Goal: Task Accomplishment & Management: Use online tool/utility

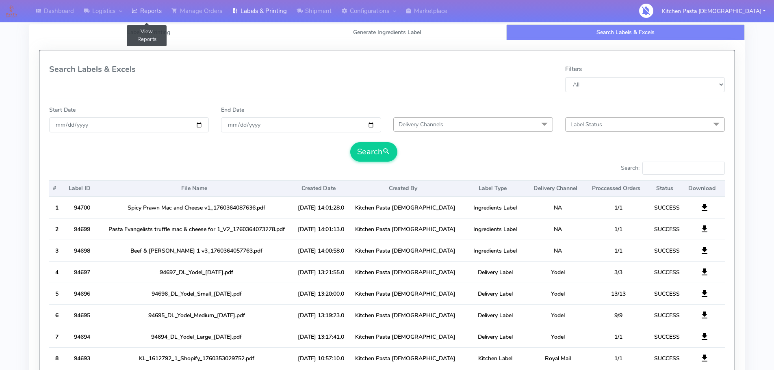
click at [134, 10] on icon at bounding box center [135, 11] width 6 height 8
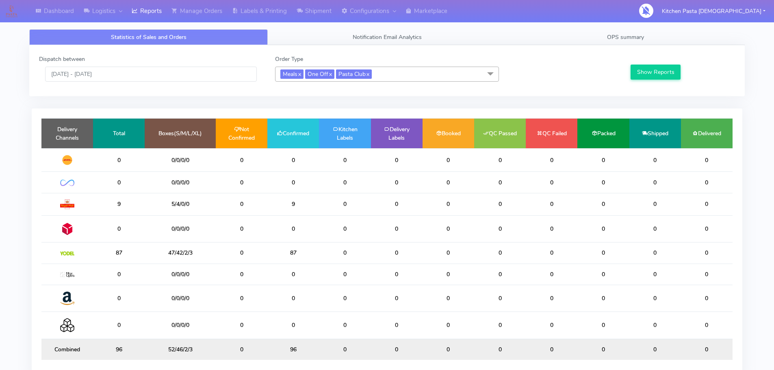
click at [0, 272] on div "Dashboard Logistics London Logistics Reports Manage Orders Labels & Printing Sh…" at bounding box center [387, 203] width 774 height 377
click at [123, 70] on input "[DATE] - [DATE]" at bounding box center [151, 74] width 212 height 15
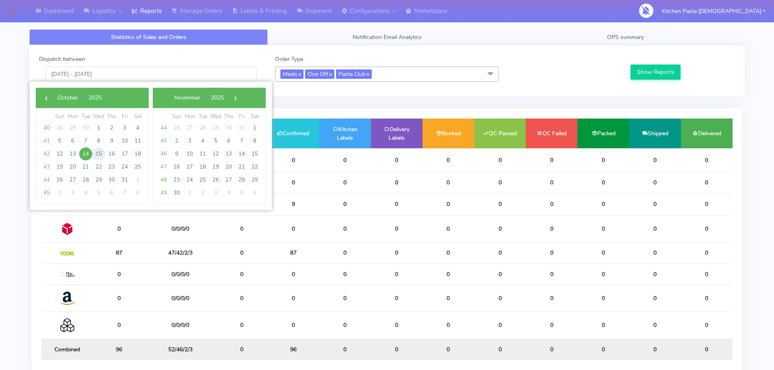
click at [101, 154] on span "15" at bounding box center [98, 153] width 13 height 13
type input "15/10/2025 - 15/10/2025"
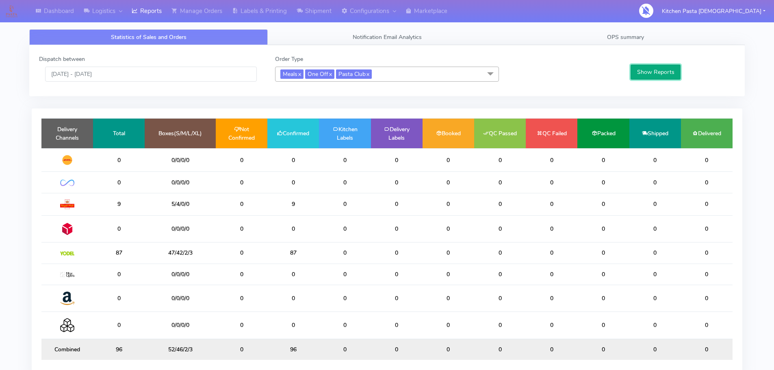
click at [651, 68] on button "Show Reports" at bounding box center [655, 72] width 50 height 15
click at [641, 47] on div "Dispatch between [DATE] - [DATE] Order Type Meals x One Off x Pasta Club x Sele…" at bounding box center [386, 70] width 715 height 51
click at [634, 33] on span "OPS summary" at bounding box center [625, 37] width 37 height 8
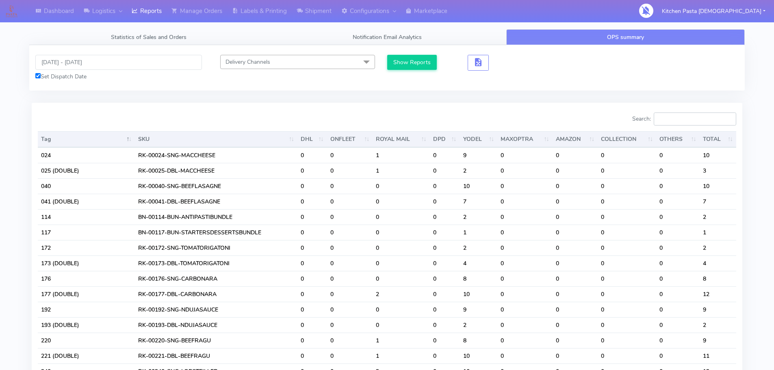
click at [662, 119] on input "Search:" at bounding box center [695, 119] width 82 height 13
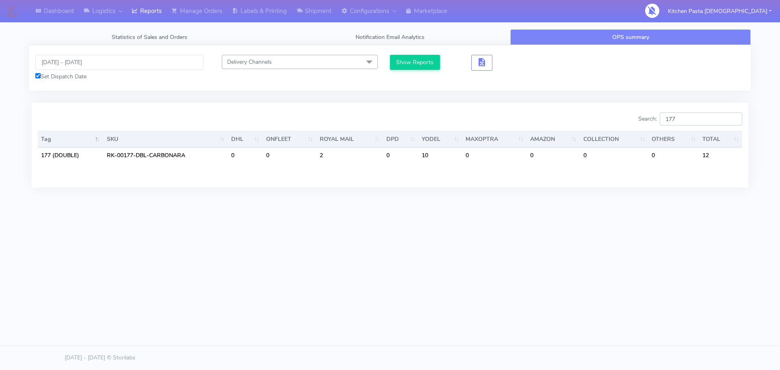
type input "177"
click at [583, 275] on div "Dashboard Logistics [GEOGRAPHIC_DATA] Logistics Reports Manage Orders Labels & …" at bounding box center [390, 148] width 780 height 296
click at [688, 118] on input "177" at bounding box center [701, 119] width 82 height 13
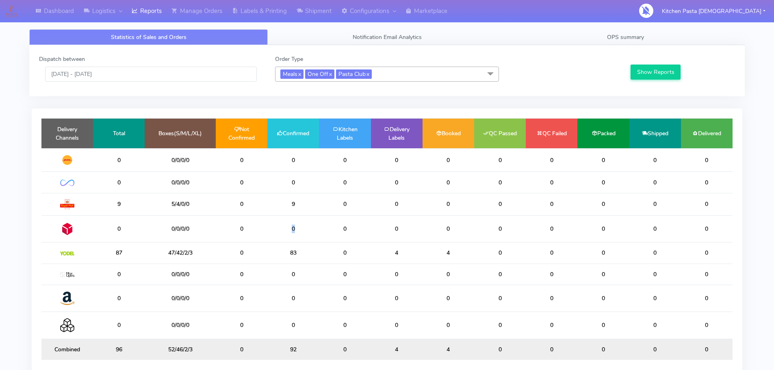
drag, startPoint x: 303, startPoint y: 240, endPoint x: 277, endPoint y: 242, distance: 26.0
click at [277, 242] on td "0" at bounding box center [293, 228] width 52 height 27
click at [615, 40] on span "OPS summary" at bounding box center [625, 37] width 37 height 8
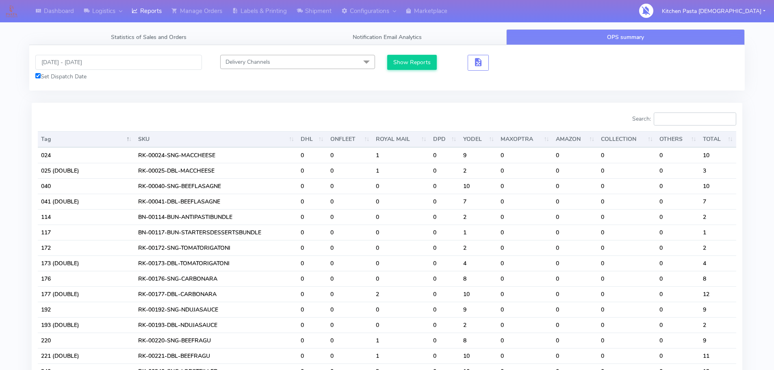
click at [695, 119] on input "Search:" at bounding box center [695, 119] width 82 height 13
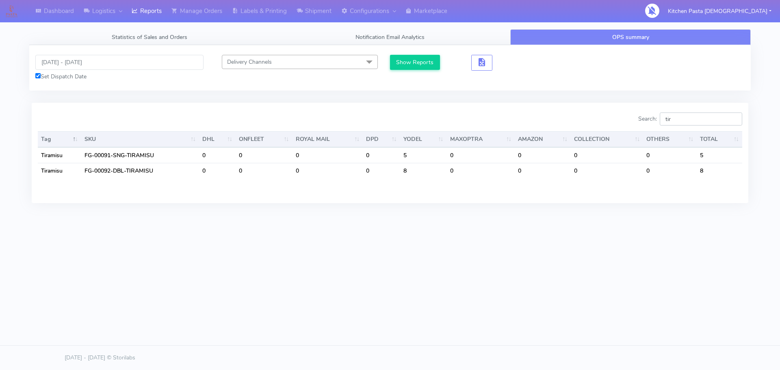
drag, startPoint x: 637, startPoint y: 130, endPoint x: 604, endPoint y: 130, distance: 32.9
click at [604, 130] on div "Search: tir Tag SKU DHL ONFLEET ROYAL MAIL DPD YODEL MAXOPTRA AMAZON COLLECTION…" at bounding box center [390, 153] width 704 height 80
type input "pro"
drag, startPoint x: 680, startPoint y: 117, endPoint x: 632, endPoint y: 115, distance: 48.0
click at [632, 115] on div "Search: pro" at bounding box center [569, 121] width 346 height 16
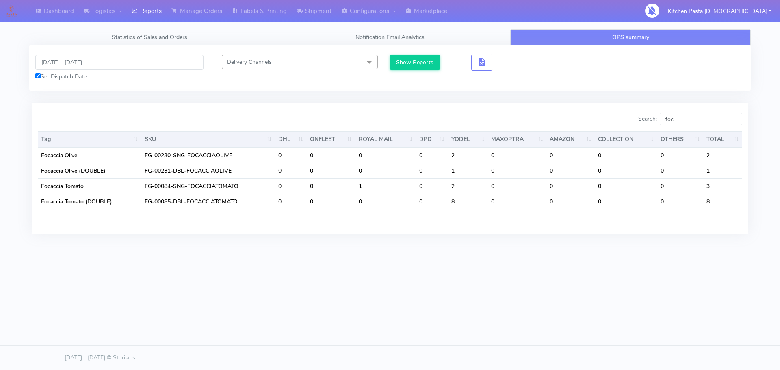
drag, startPoint x: 702, startPoint y: 125, endPoint x: 628, endPoint y: 126, distance: 73.5
click at [628, 126] on div "Search: foc" at bounding box center [569, 121] width 346 height 16
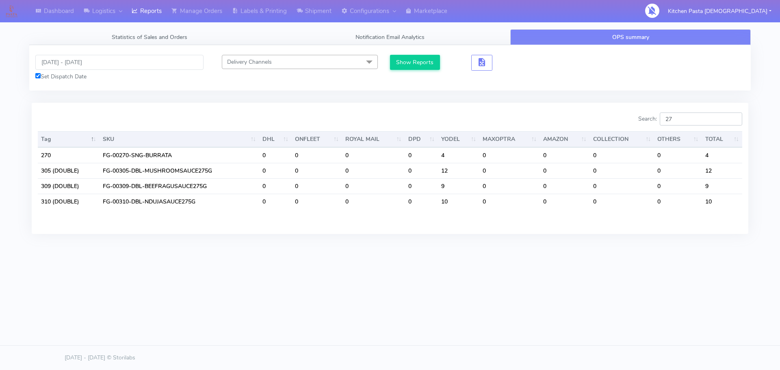
type input "270"
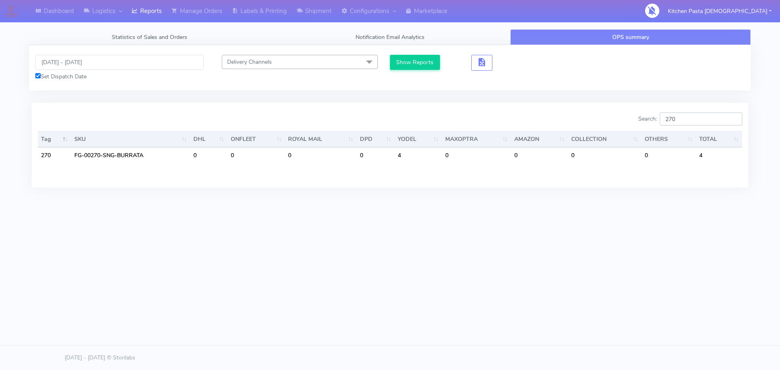
drag, startPoint x: 661, startPoint y: 126, endPoint x: 629, endPoint y: 128, distance: 32.6
click at [629, 128] on div "Search: 270" at bounding box center [569, 121] width 346 height 16
drag, startPoint x: 701, startPoint y: 124, endPoint x: 561, endPoint y: 146, distance: 142.2
click at [561, 146] on div "Search: 270 Tag SKU DHL ONFLEET ROYAL MAIL DPD YODEL MAXOPTRA AMAZON COLLECTION…" at bounding box center [390, 145] width 704 height 65
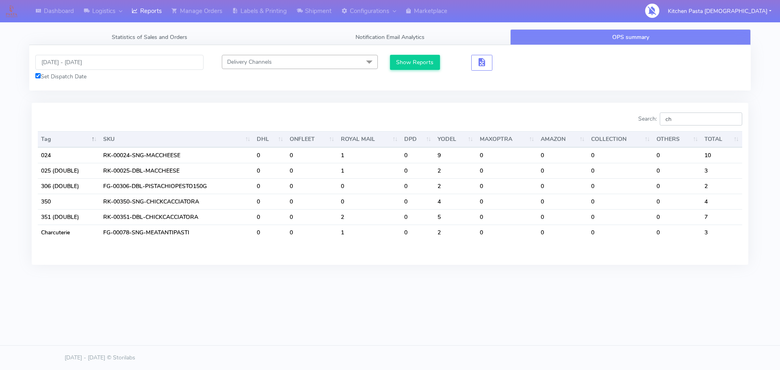
type input "cha"
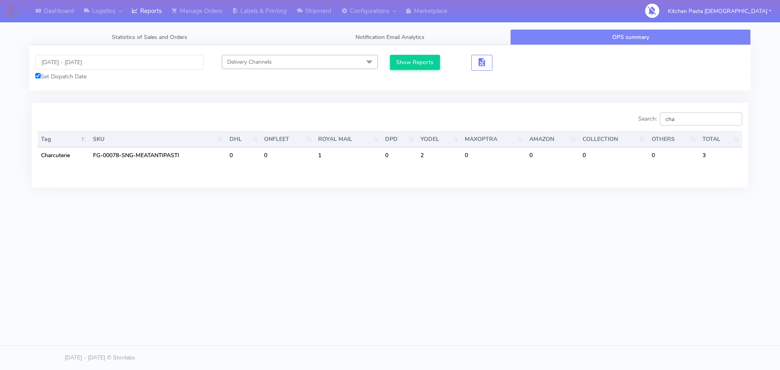
drag, startPoint x: 681, startPoint y: 119, endPoint x: 610, endPoint y: 119, distance: 71.5
click at [610, 119] on div "Search: cha" at bounding box center [569, 121] width 346 height 16
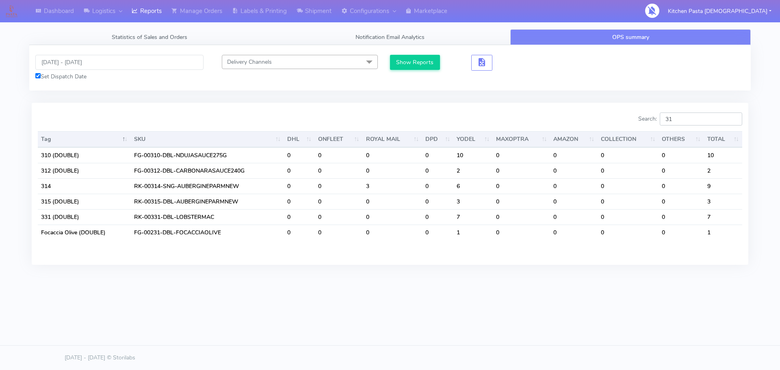
type input "3"
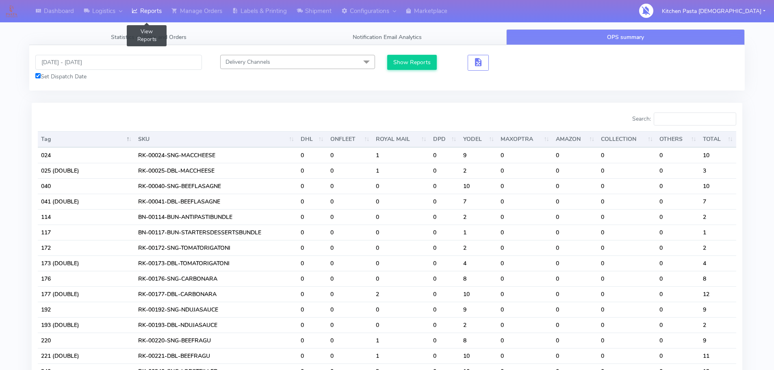
click at [142, 13] on link "Reports" at bounding box center [147, 11] width 40 height 22
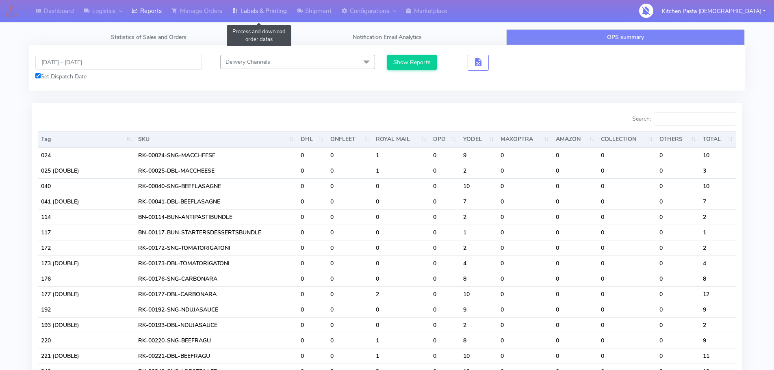
click at [255, 17] on link "Labels & Printing" at bounding box center [259, 11] width 65 height 22
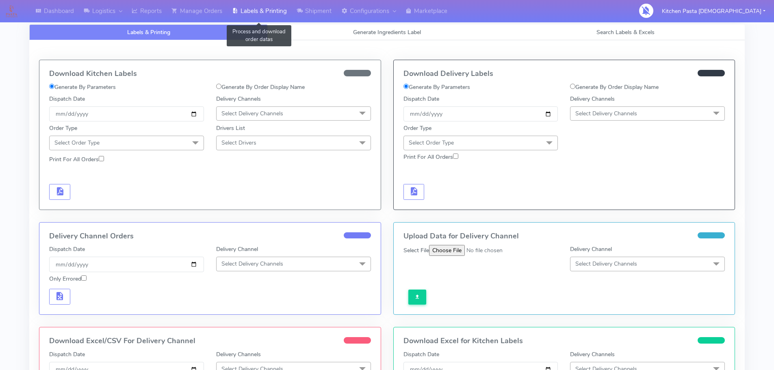
select select
click at [385, 33] on span "Generate Ingredients Label" at bounding box center [387, 32] width 68 height 8
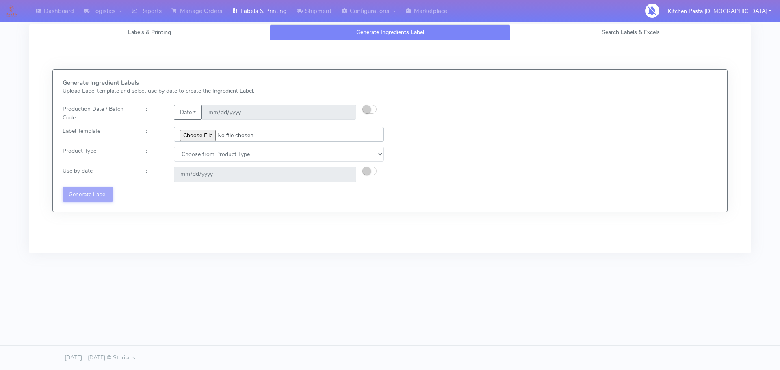
click at [208, 138] on input "file" at bounding box center [279, 134] width 210 height 15
type input "C:\fakepath\Classic Tiramisu V1.jpg"
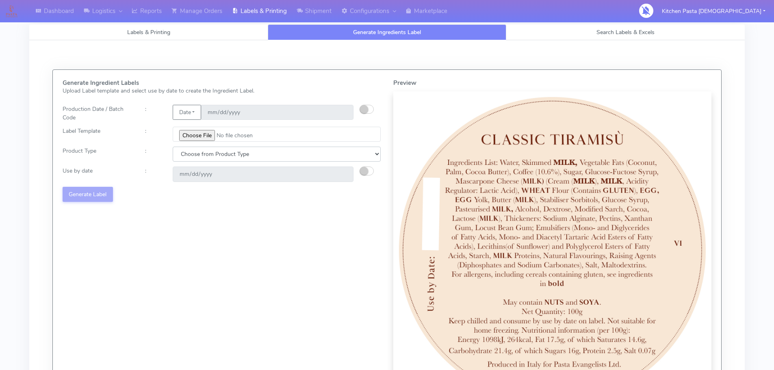
click at [229, 155] on select "Choose from Product Type ECOM ERETAIL CIRCULAR CIRC_DESERTS LASAGNE" at bounding box center [277, 154] width 208 height 15
select select "3"
click at [173, 147] on select "Choose from Product Type ECOM ERETAIL CIRCULAR CIRC_DESERTS LASAGNE" at bounding box center [277, 154] width 208 height 15
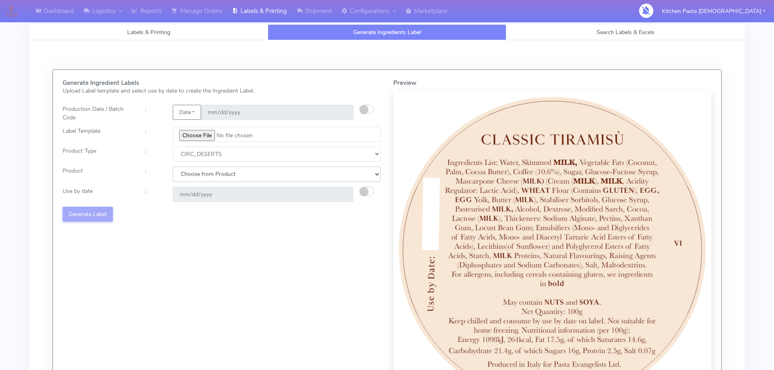
click at [237, 182] on select "Choose from Product CLASSIC_TIRAMISU CREMA_AMARENA PROFITEROLES" at bounding box center [277, 174] width 208 height 15
select select "0"
click at [173, 167] on select "Choose from Product CLASSIC_TIRAMISU CREMA_AMARENA PROFITEROLES" at bounding box center [277, 174] width 208 height 15
type input "2025-10-17"
click at [103, 208] on button "Generate Label" at bounding box center [88, 214] width 50 height 15
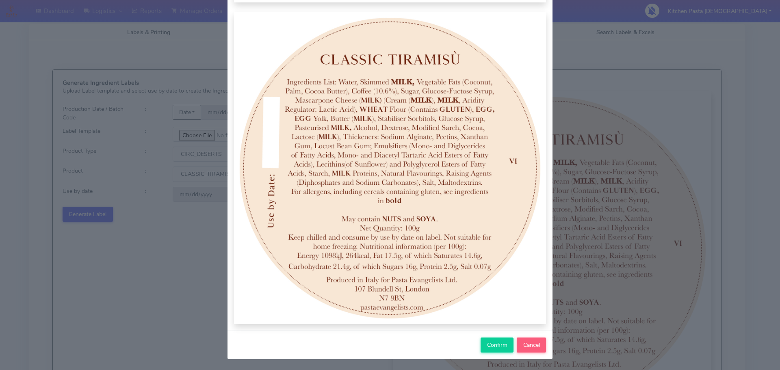
scroll to position [84, 0]
click at [489, 344] on span "Confirm" at bounding box center [497, 345] width 20 height 8
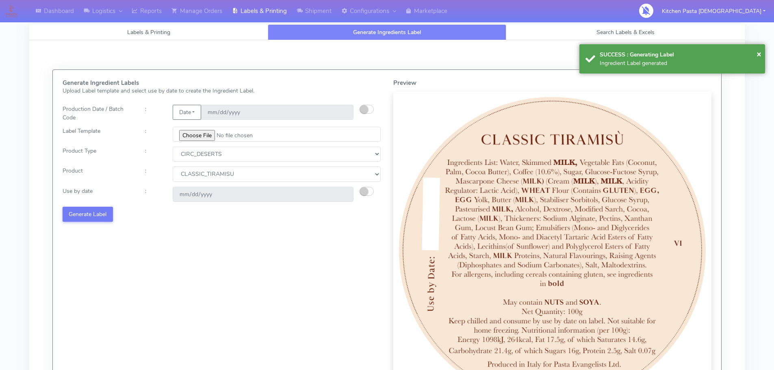
select select
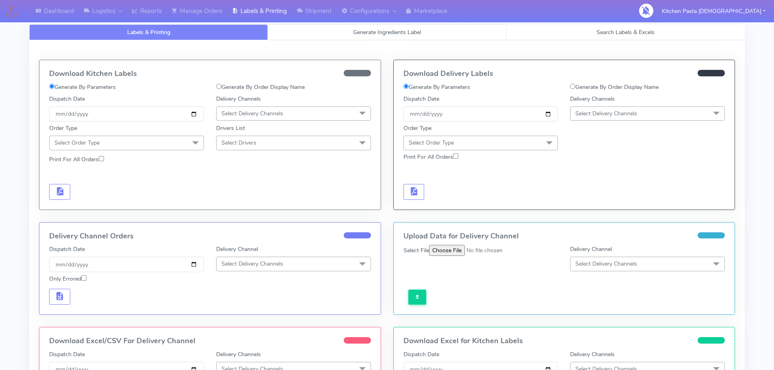
click at [355, 28] on span "Generate Ingredients Label" at bounding box center [387, 32] width 68 height 8
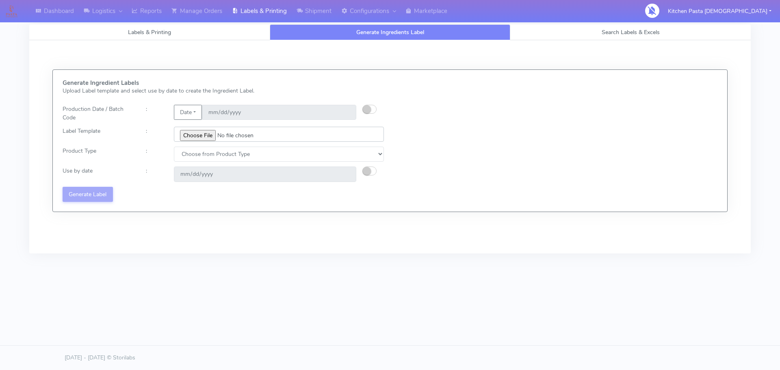
click at [206, 136] on input "file" at bounding box center [279, 134] width 210 height 15
type input "C:\fakepath\Profiteroles V1.jpg"
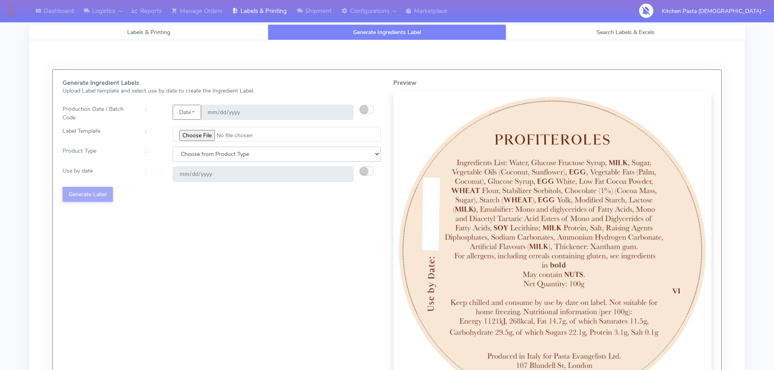
click at [255, 154] on select "Choose from Product Type ECOM ERETAIL CIRCULAR CIRC_DESERTS LASAGNE" at bounding box center [277, 154] width 208 height 15
select select "3"
click at [173, 147] on select "Choose from Product Type ECOM ERETAIL CIRCULAR CIRC_DESERTS LASAGNE" at bounding box center [277, 154] width 208 height 15
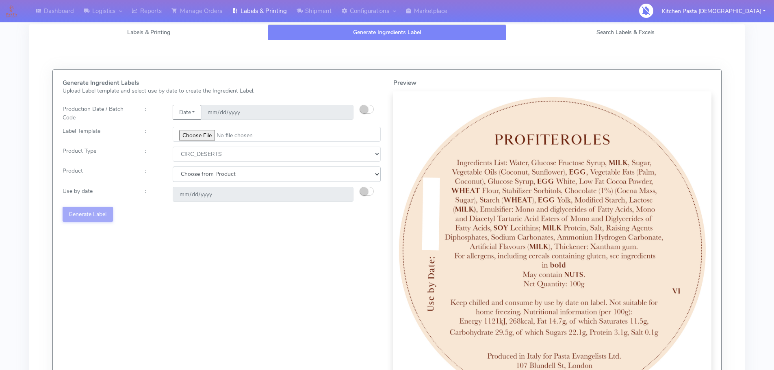
click at [222, 180] on select "Choose from Product CLASSIC_TIRAMISU CREMA_AMARENA PROFITEROLES" at bounding box center [277, 174] width 208 height 15
select select "2"
click at [173, 167] on select "Choose from Product CLASSIC_TIRAMISU CREMA_AMARENA PROFITEROLES" at bounding box center [277, 174] width 208 height 15
type input "2025-10-17"
click at [87, 207] on button "Generate Label" at bounding box center [88, 214] width 50 height 15
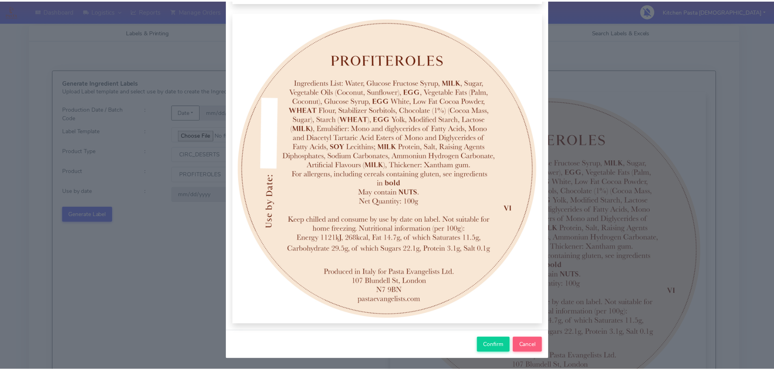
scroll to position [84, 0]
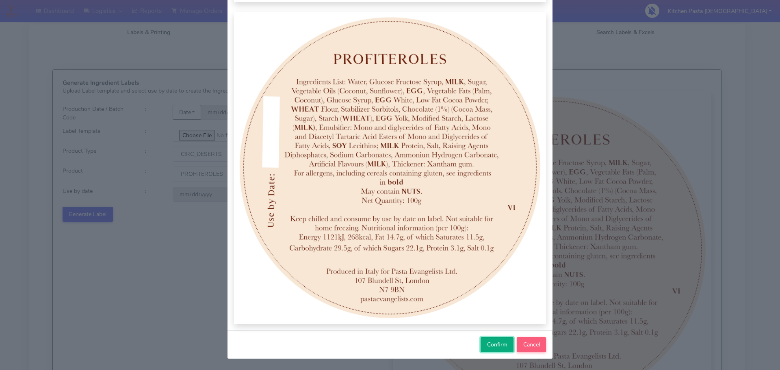
click at [484, 339] on button "Confirm" at bounding box center [497, 344] width 33 height 15
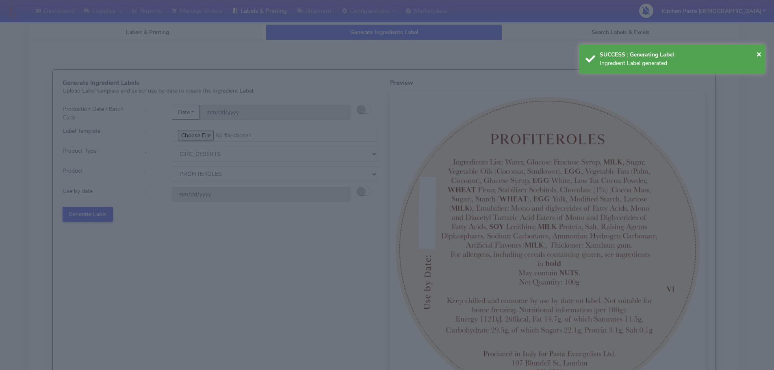
select select
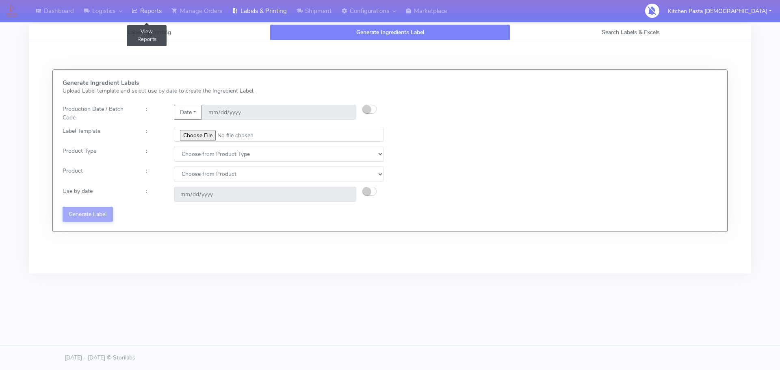
click at [152, 13] on link "Reports" at bounding box center [147, 11] width 40 height 22
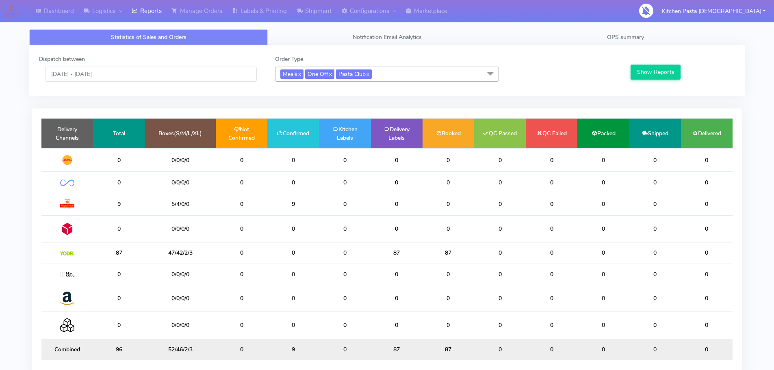
click at [149, 86] on div "Dispatch between 14/10/2025 - 14/10/2025 Order Type Meals x One Off x Pasta Clu…" at bounding box center [387, 71] width 708 height 32
click at [149, 71] on input "[DATE] - [DATE]" at bounding box center [151, 74] width 212 height 15
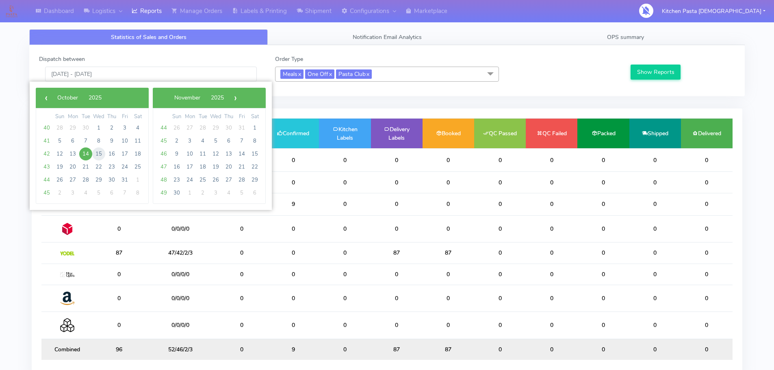
click at [102, 152] on span "15" at bounding box center [98, 153] width 13 height 13
type input "15/10/2025 - 15/10/2025"
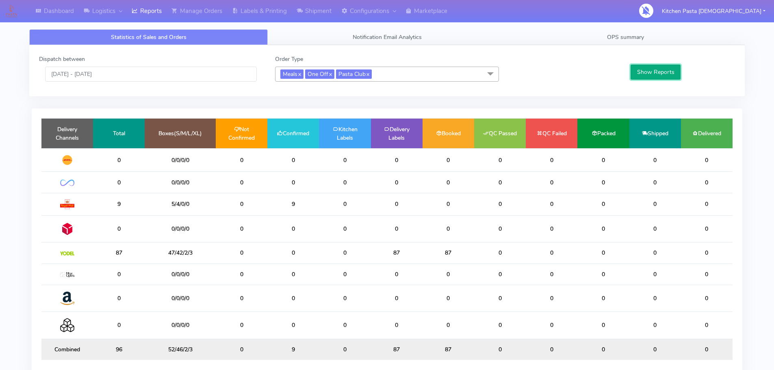
click at [649, 73] on button "Show Reports" at bounding box center [655, 72] width 50 height 15
